Goal: Task Accomplishment & Management: Complete application form

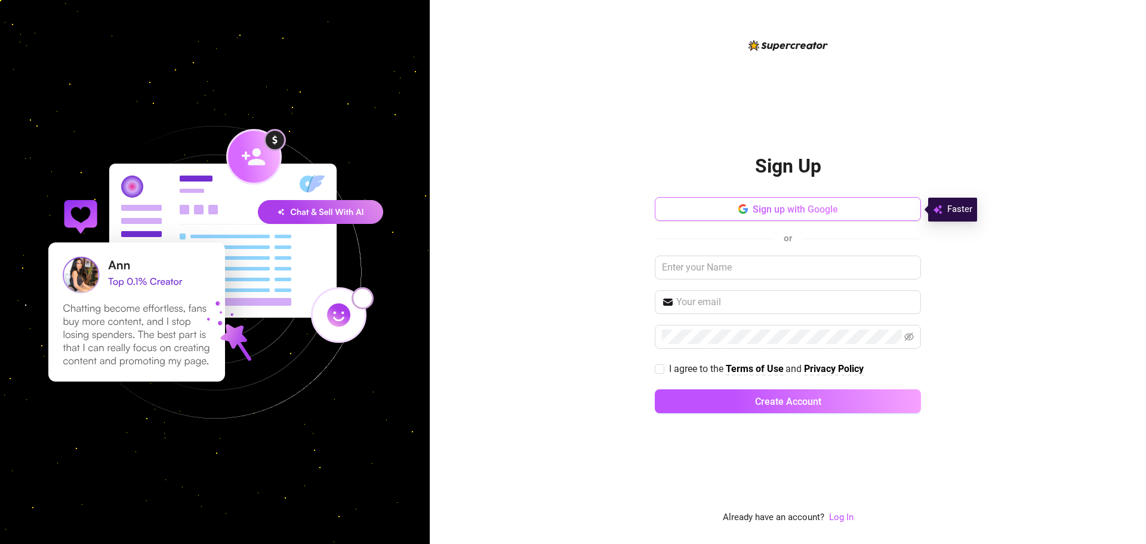
click at [827, 207] on span "Sign up with Google" at bounding box center [795, 209] width 85 height 11
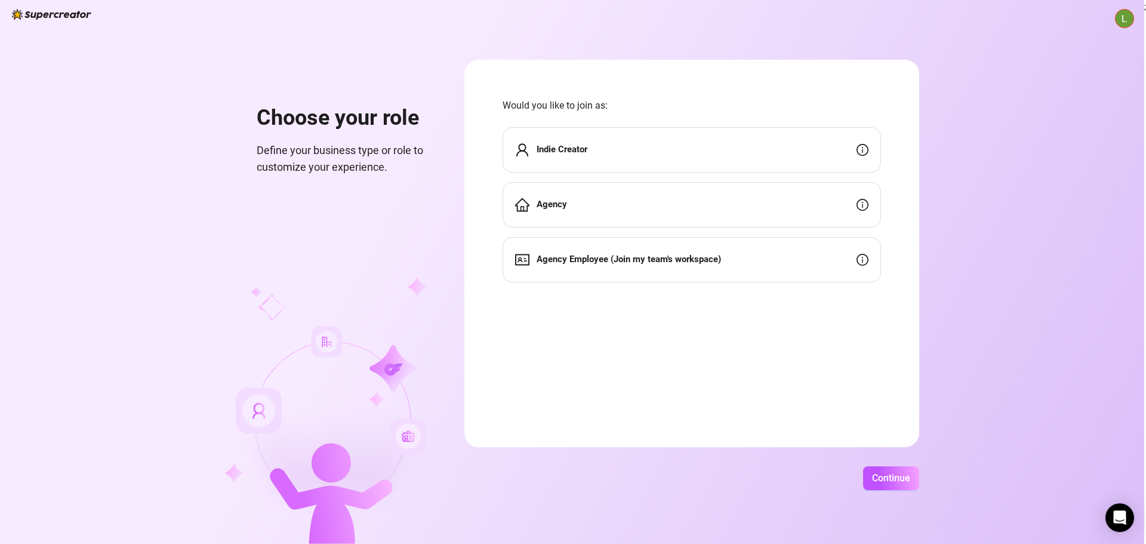
click at [731, 152] on div "Indie Creator" at bounding box center [692, 149] width 378 height 45
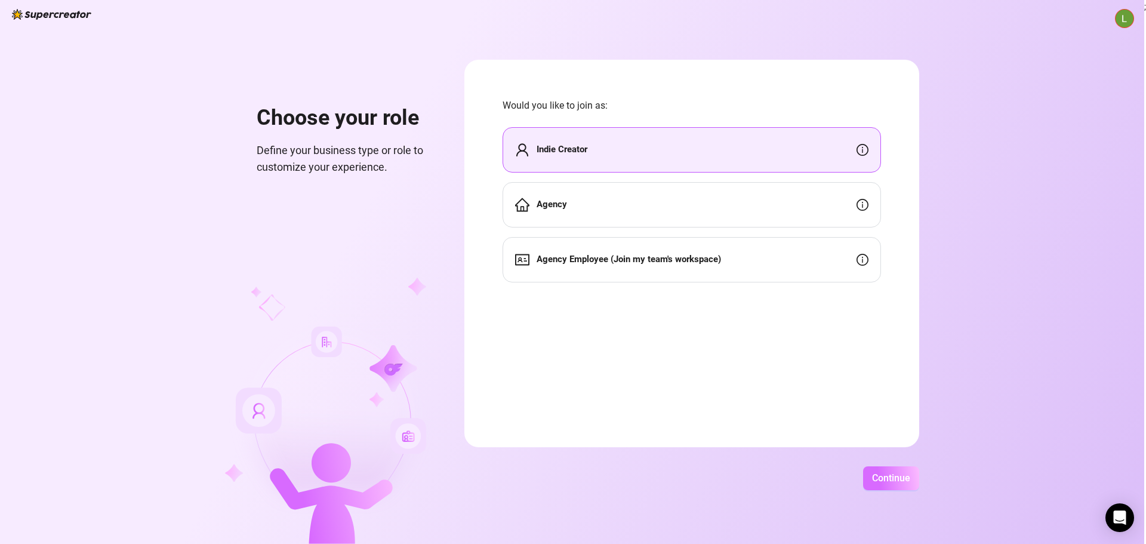
click at [890, 481] on span "Continue" at bounding box center [891, 477] width 38 height 11
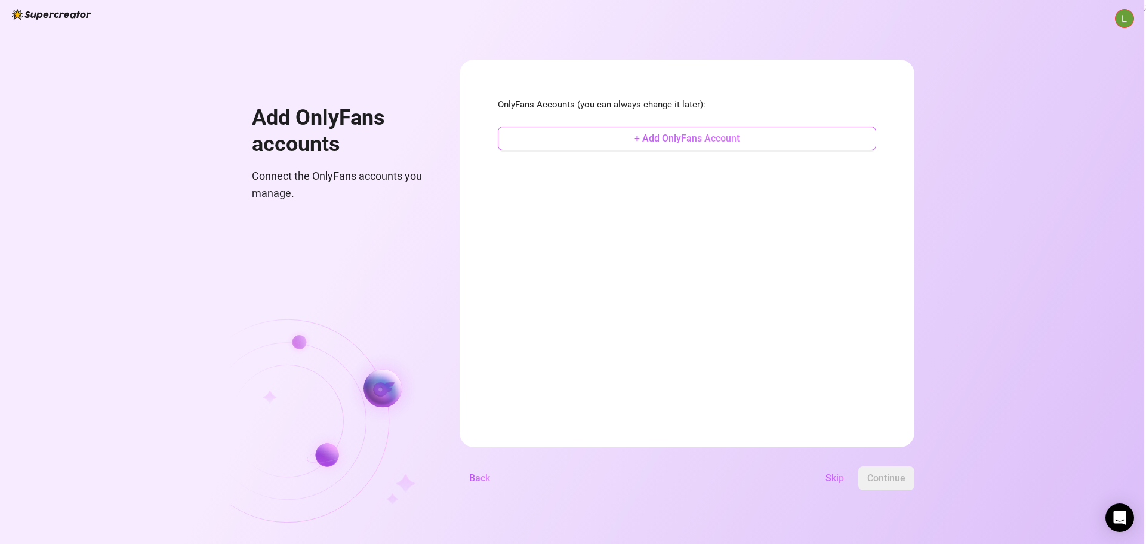
click at [695, 143] on span "+ Add OnlyFans Account" at bounding box center [686, 138] width 105 height 11
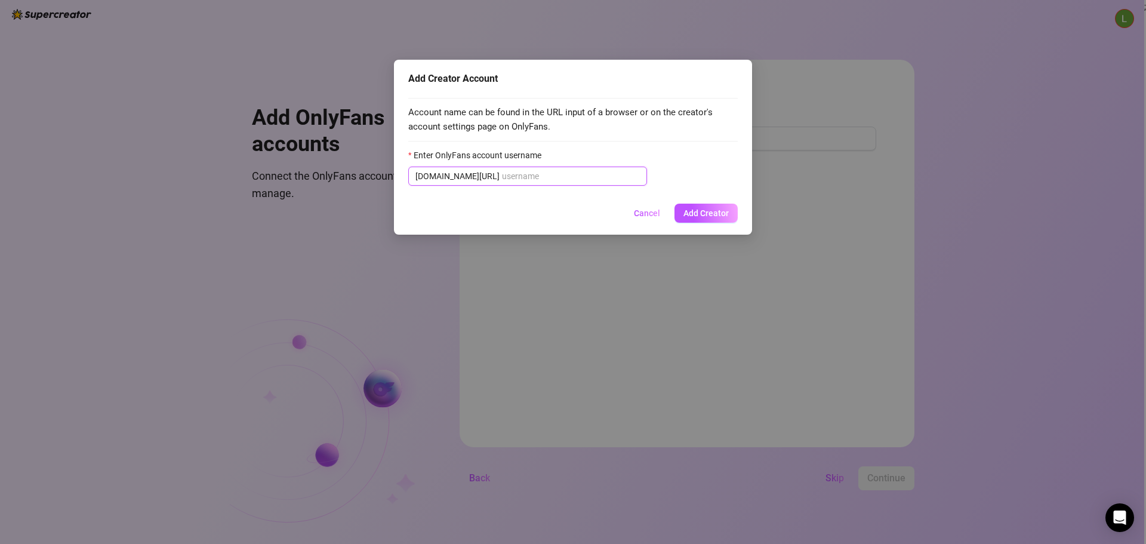
paste input "@u517981969"
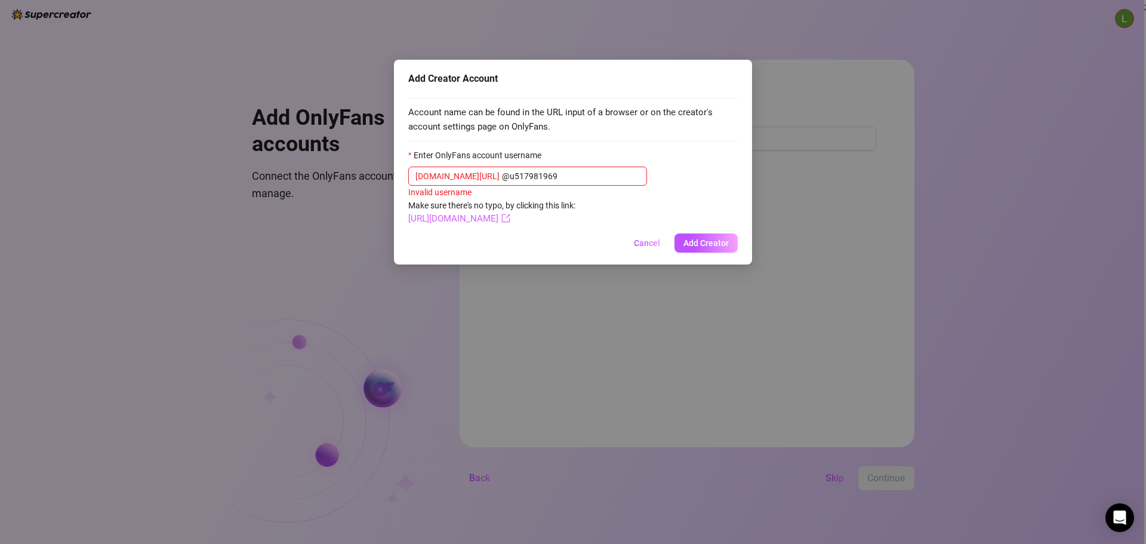
click at [499, 216] on link "[URL][DOMAIN_NAME]" at bounding box center [459, 218] width 102 height 11
drag, startPoint x: 551, startPoint y: 172, endPoint x: 471, endPoint y: 171, distance: 80.6
click at [471, 171] on span "[DOMAIN_NAME][URL] @u517981969" at bounding box center [527, 176] width 239 height 19
paste input "text"
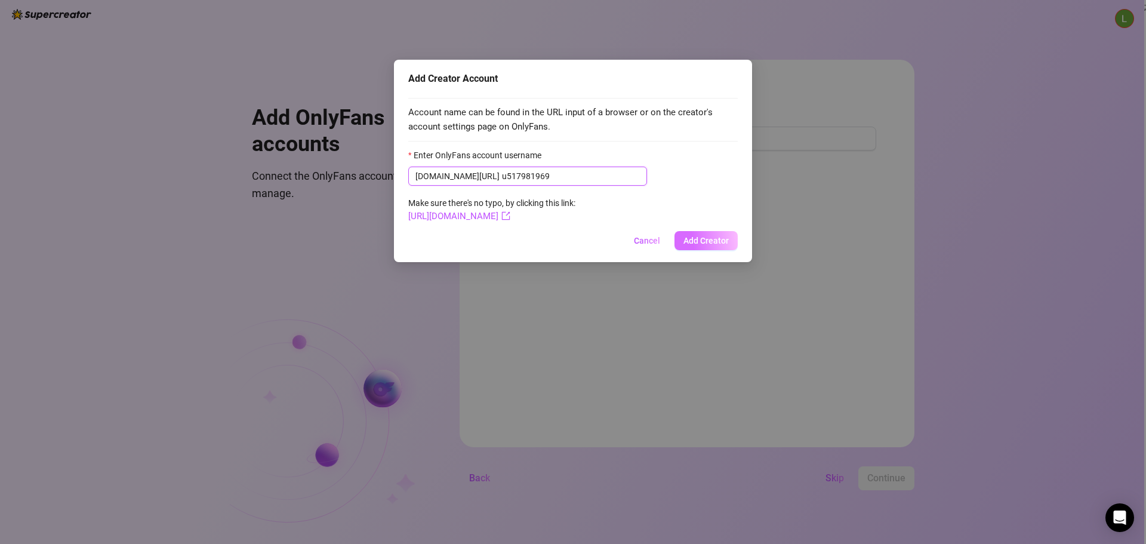
type input "u517981969"
click at [699, 240] on span "Add Creator" at bounding box center [705, 241] width 45 height 10
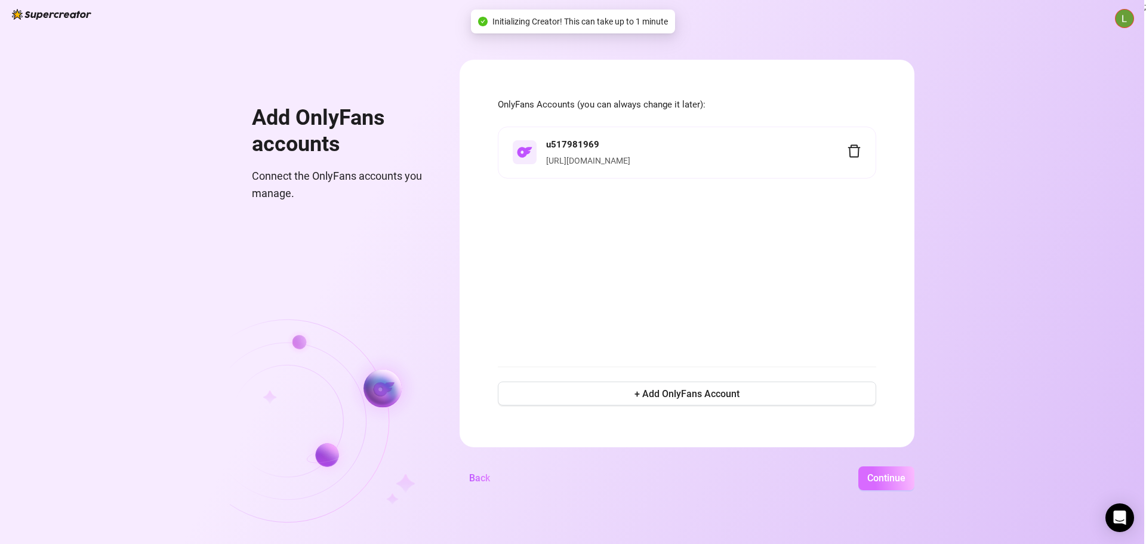
click at [879, 480] on span "Continue" at bounding box center [886, 477] width 38 height 11
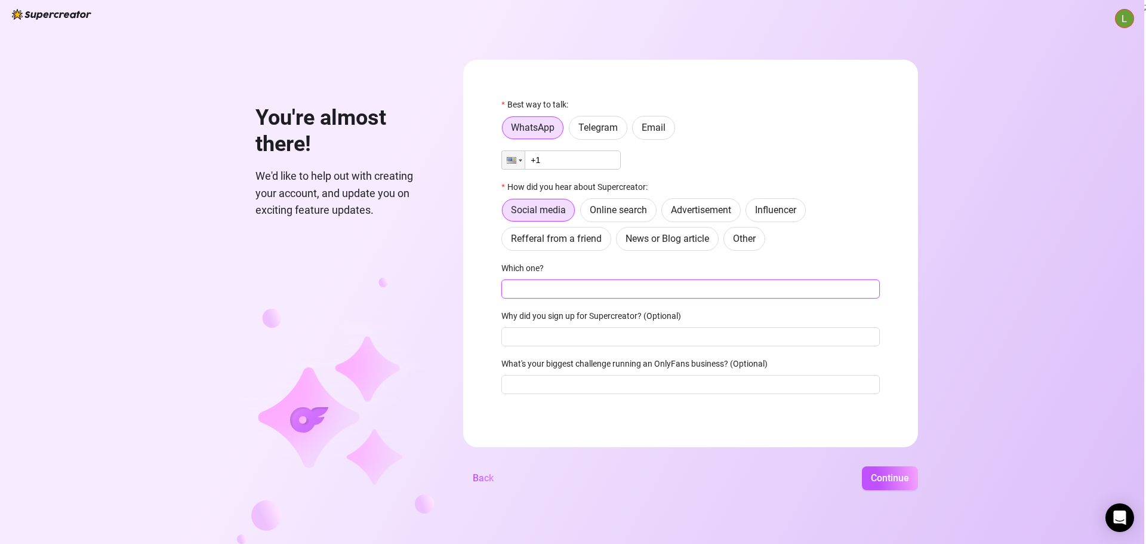
click at [575, 289] on input "Which one?" at bounding box center [690, 288] width 378 height 19
type input "instagram"
click at [648, 140] on label "Email" at bounding box center [653, 128] width 43 height 24
click at [636, 131] on input "Email" at bounding box center [636, 131] width 0 height 0
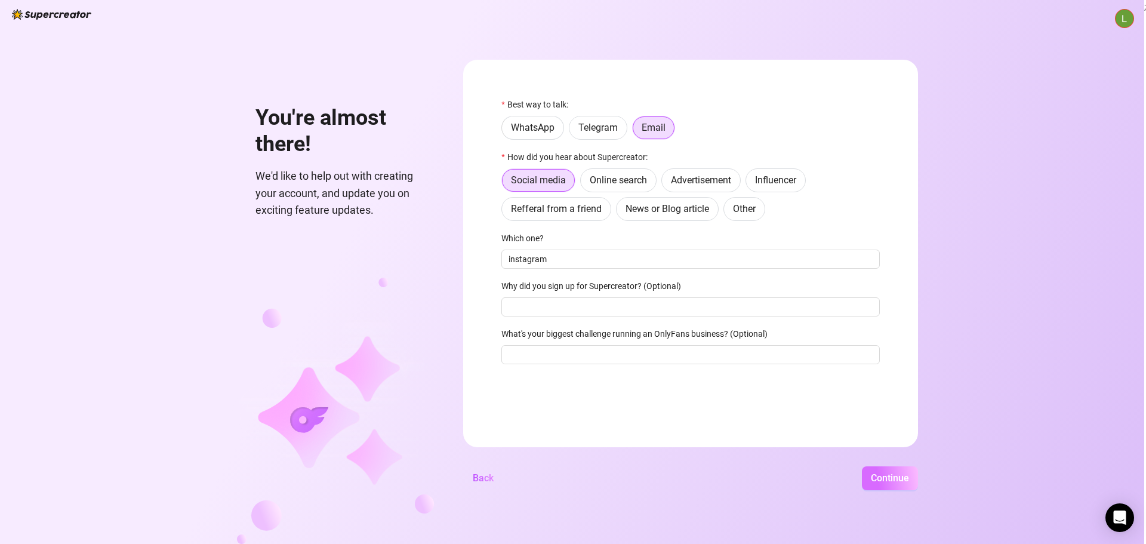
click at [899, 479] on span "Continue" at bounding box center [890, 477] width 38 height 11
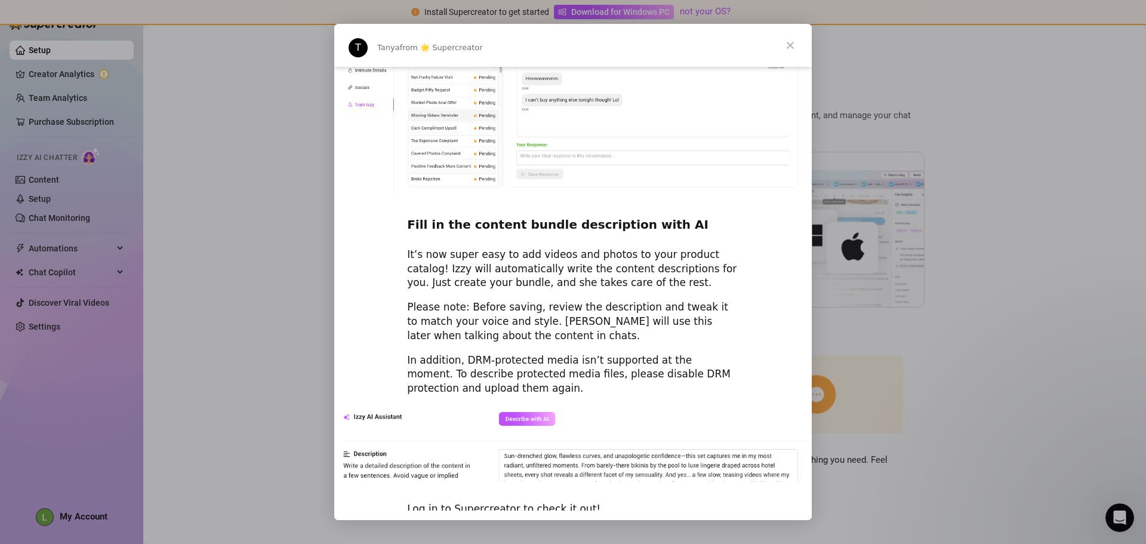
scroll to position [1537, 0]
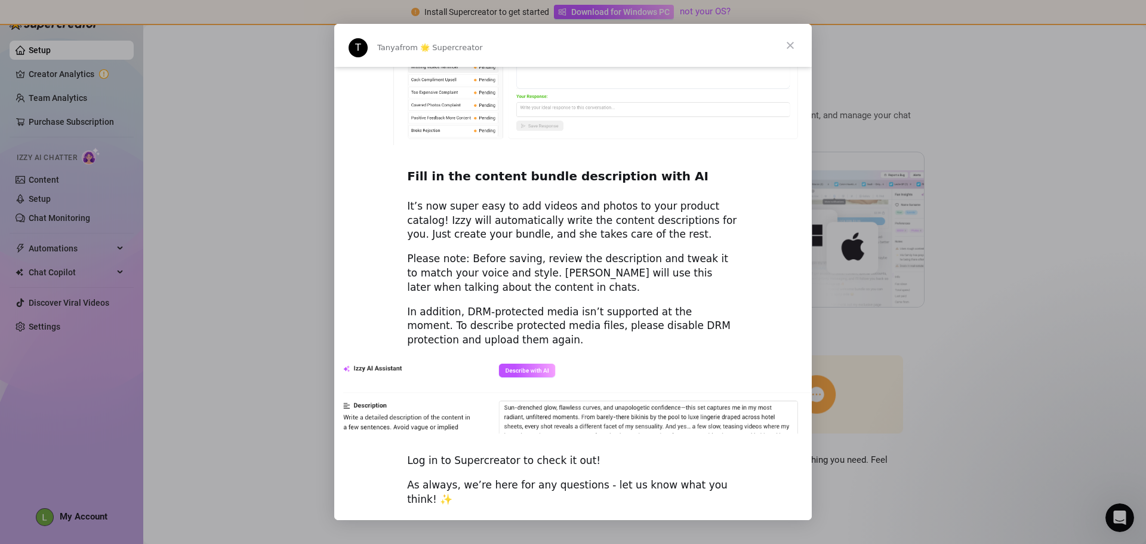
click at [790, 48] on span "Close" at bounding box center [790, 45] width 43 height 43
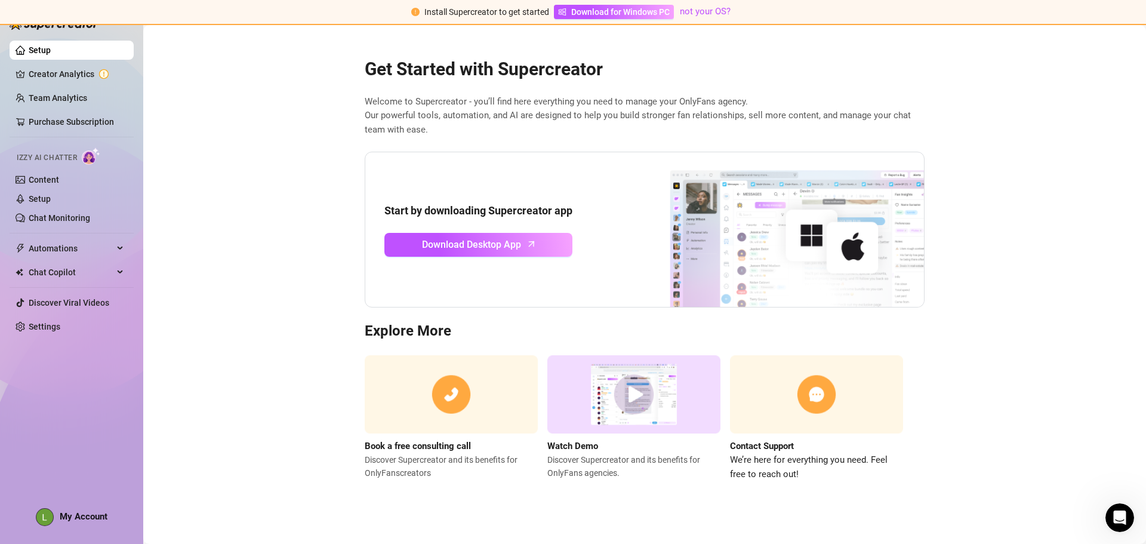
click at [89, 154] on img at bounding box center [91, 155] width 19 height 17
click at [46, 177] on link "Content" at bounding box center [44, 180] width 30 height 10
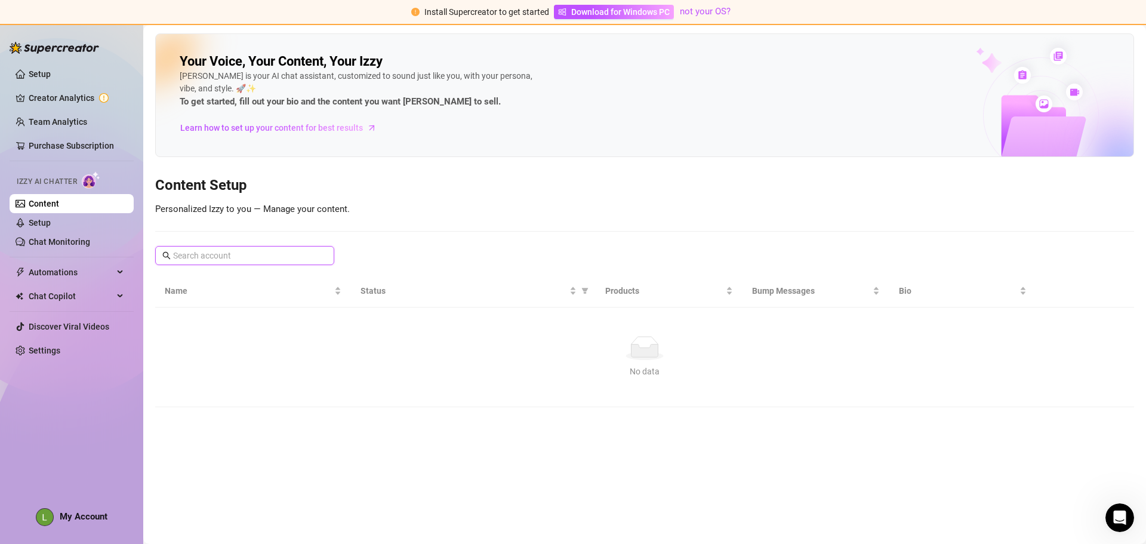
click at [235, 257] on input "text" at bounding box center [245, 255] width 144 height 13
click at [722, 398] on td "No data No data" at bounding box center [644, 357] width 979 height 100
click at [289, 128] on span "Learn how to set up your content for best results" at bounding box center [271, 127] width 183 height 13
click at [51, 218] on link "Setup" at bounding box center [40, 223] width 22 height 10
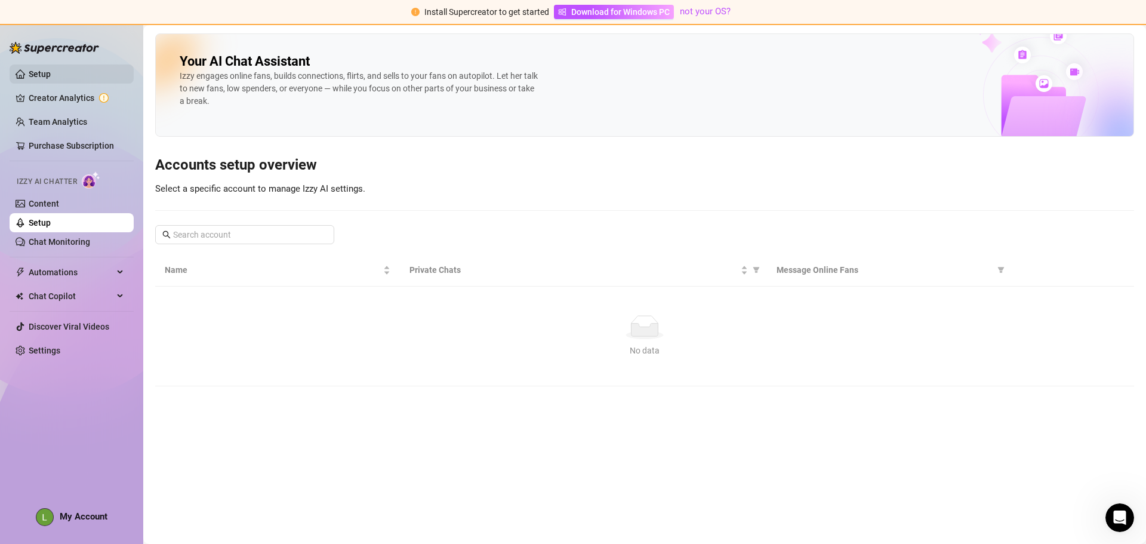
click at [46, 72] on link "Setup" at bounding box center [40, 74] width 22 height 10
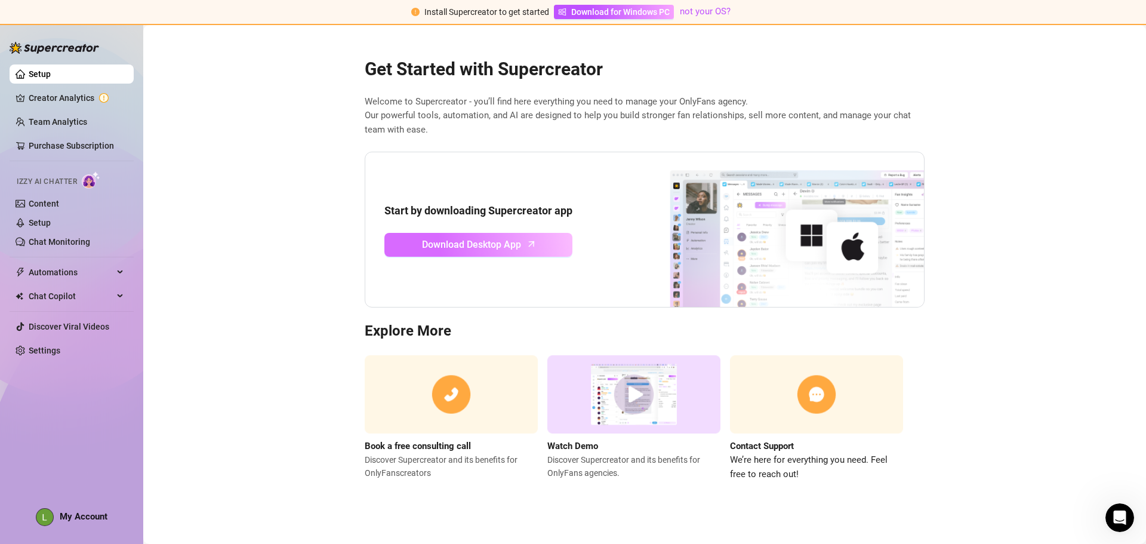
click at [477, 249] on span "Download Desktop App" at bounding box center [471, 244] width 99 height 15
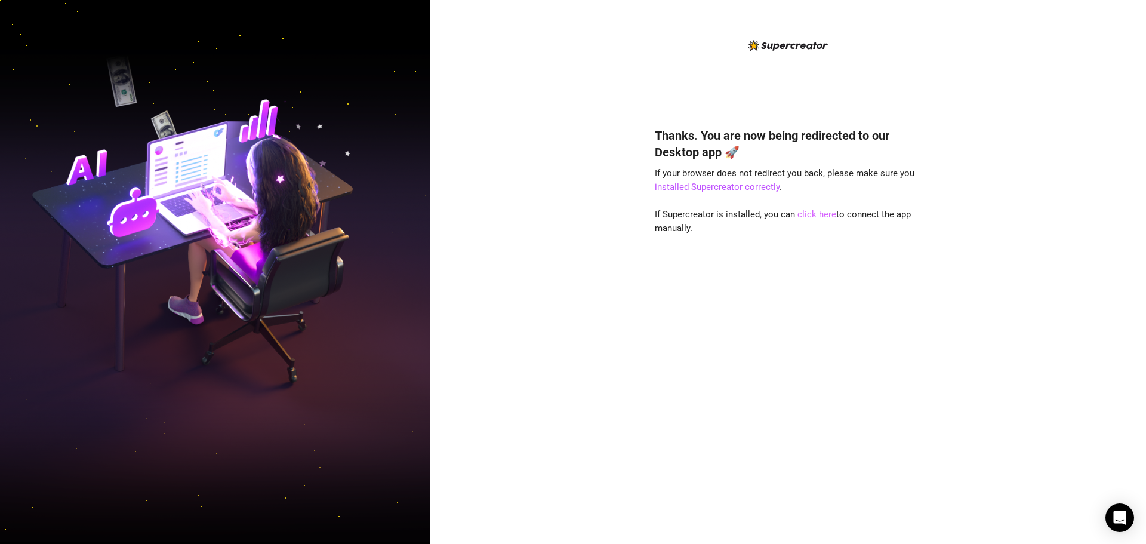
click at [819, 214] on link "click here" at bounding box center [816, 214] width 39 height 11
